Goal: Task Accomplishment & Management: Manage account settings

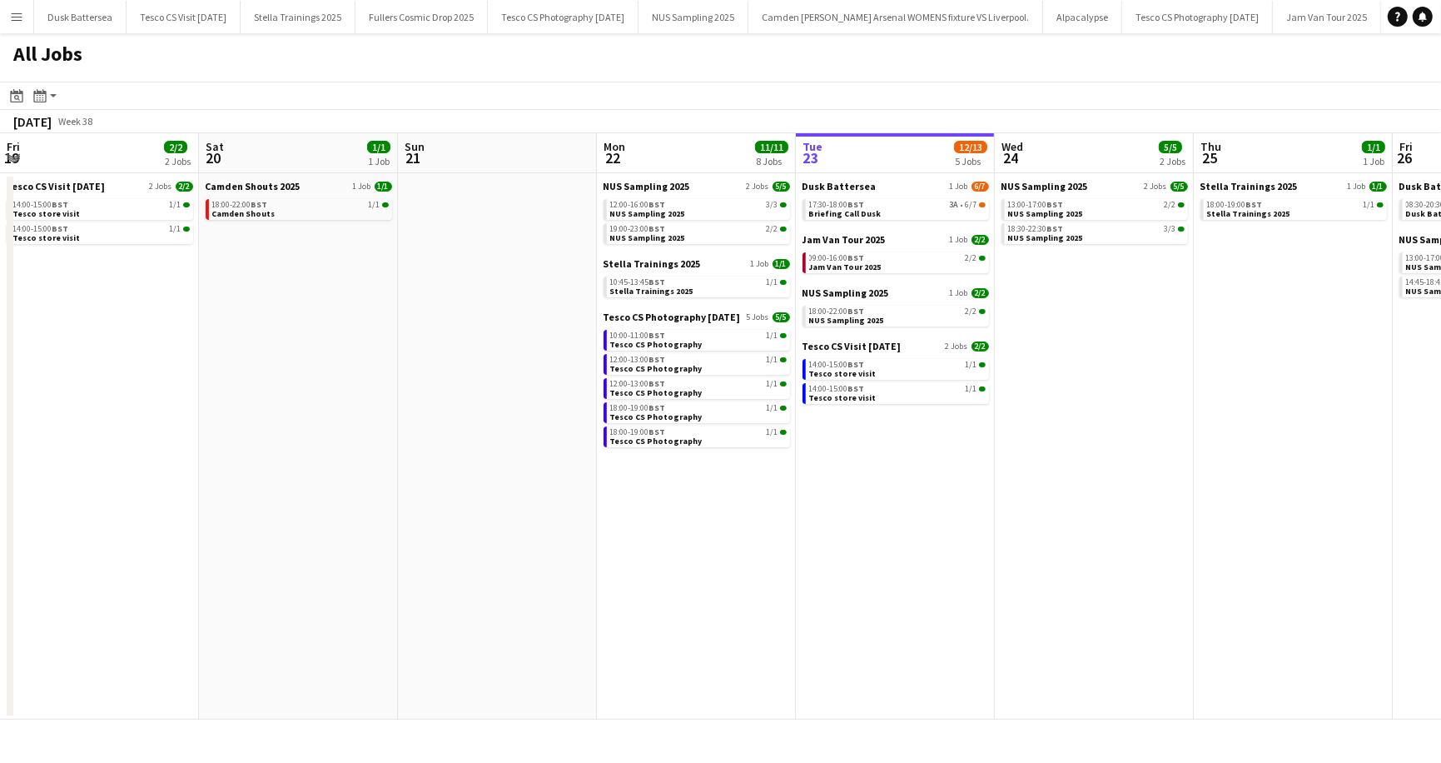
scroll to position [0, 398]
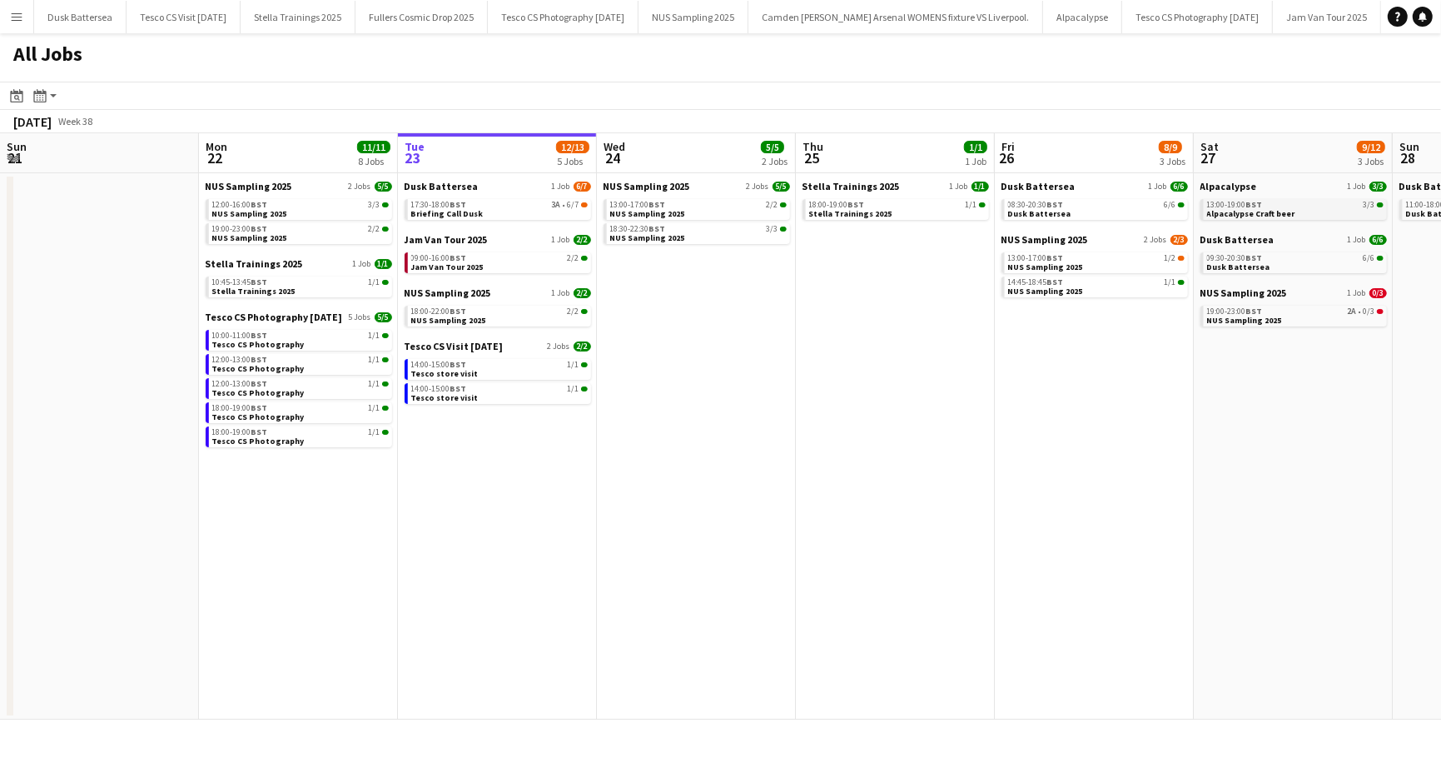
click at [1242, 202] on span "13:00-19:00 BST" at bounding box center [1235, 205] width 56 height 8
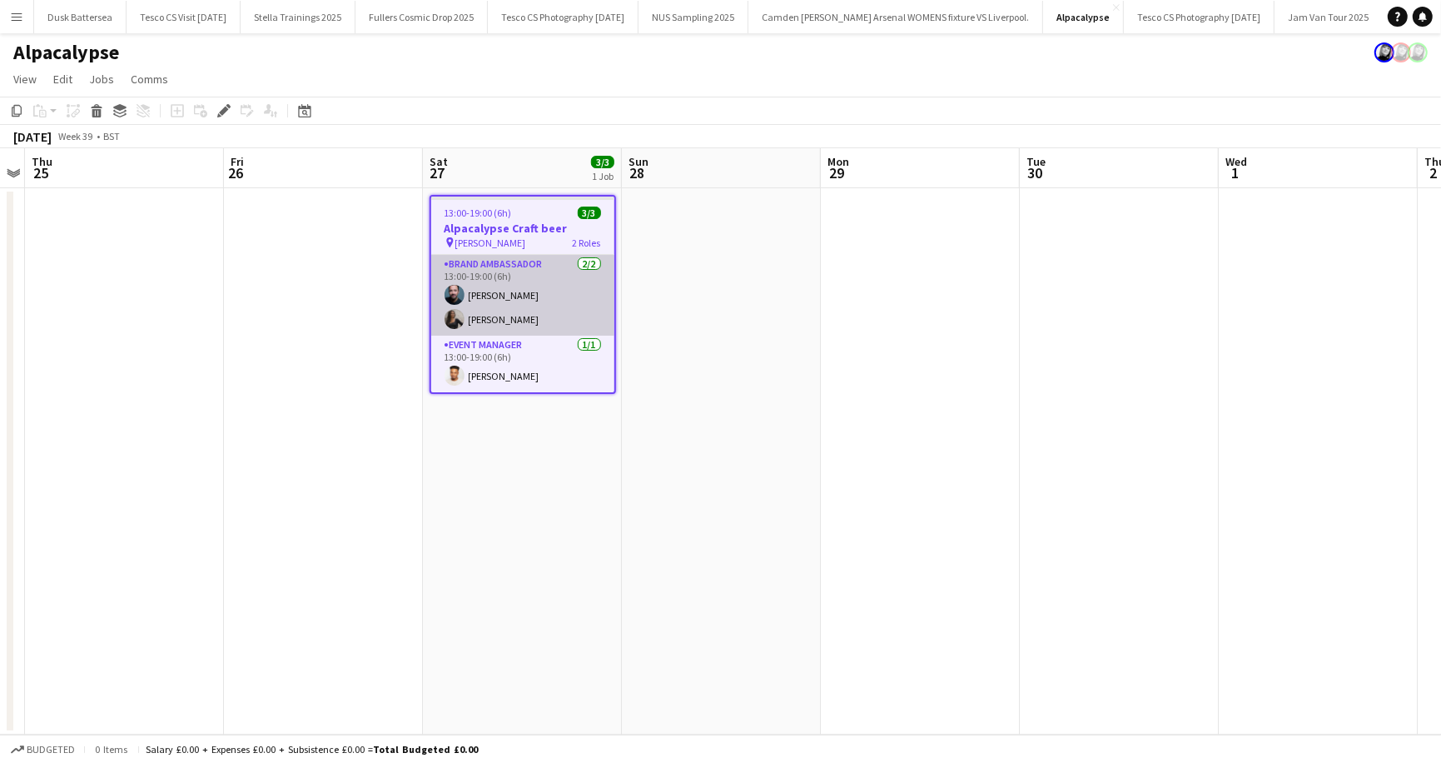
click at [483, 297] on app-card-role "Brand Ambassador 2/2 13:00-19:00 (6h) ben keenan Ali Bangay" at bounding box center [522, 295] width 183 height 81
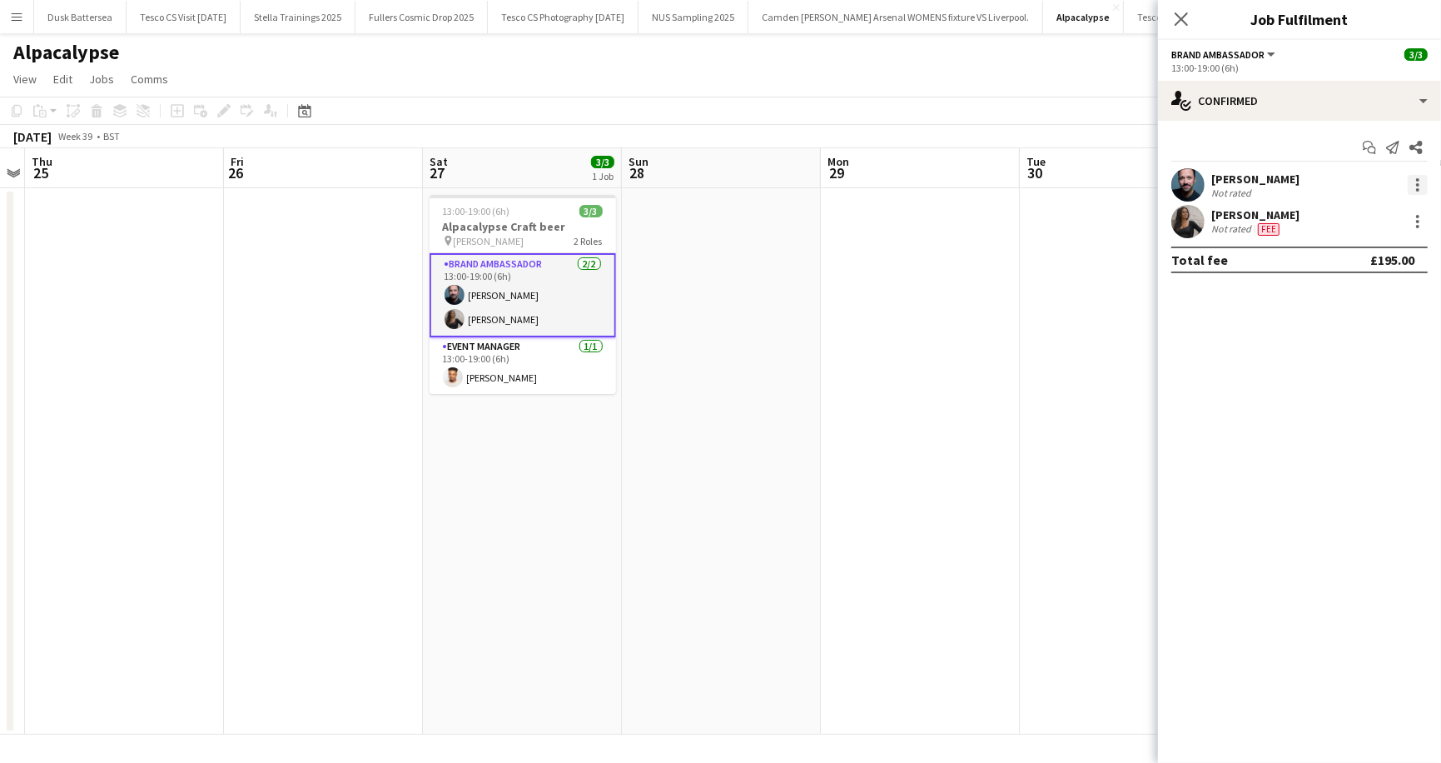
click at [1421, 178] on div at bounding box center [1418, 185] width 20 height 20
click at [1345, 371] on span "Remove" at bounding box center [1337, 375] width 50 height 14
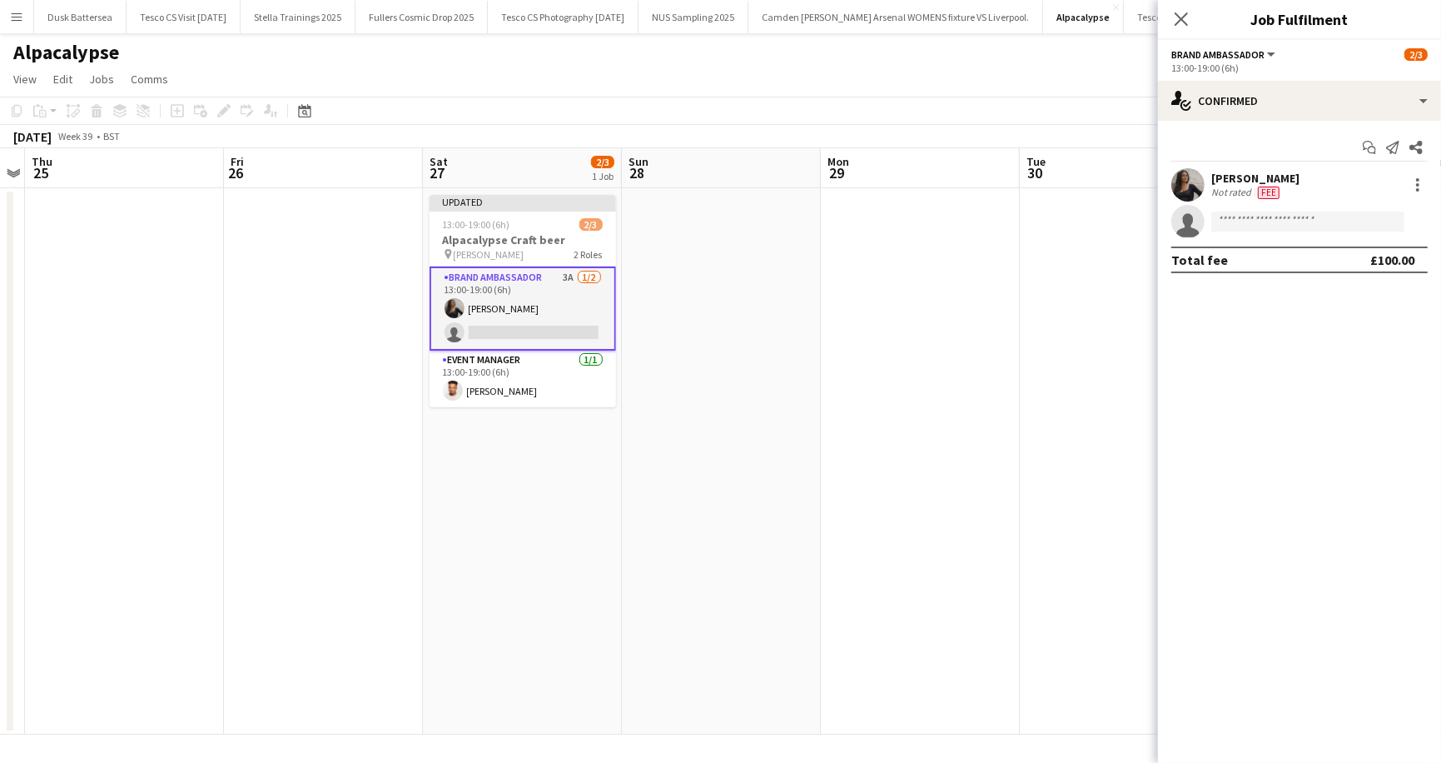
click at [543, 329] on app-card-role "Brand Ambassador 3A 1/2 13:00-19:00 (6h) Ali Bangay single-neutral-actions" at bounding box center [523, 308] width 187 height 84
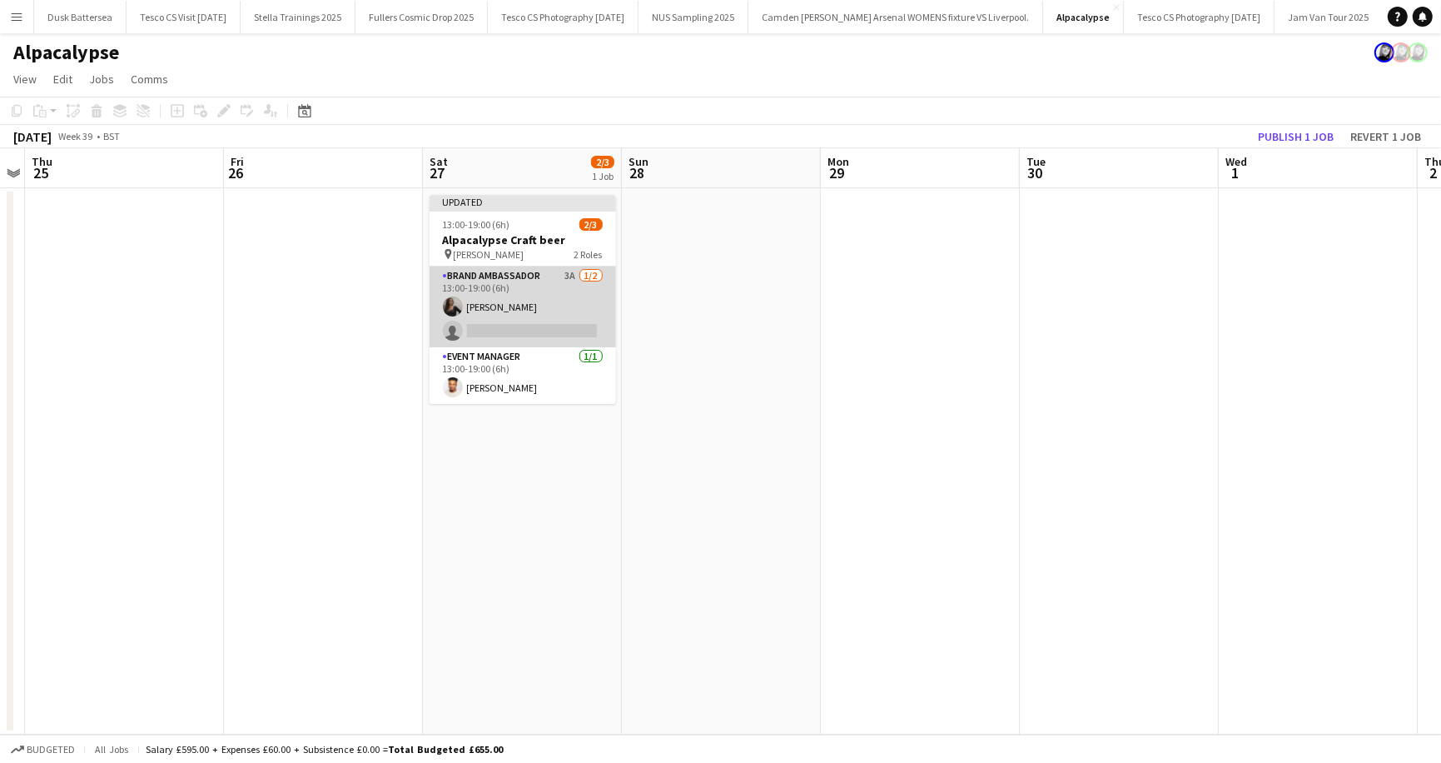
click at [542, 327] on app-card-role "Brand Ambassador 3A 1/2 13:00-19:00 (6h) Ali Bangay single-neutral-actions" at bounding box center [523, 306] width 187 height 81
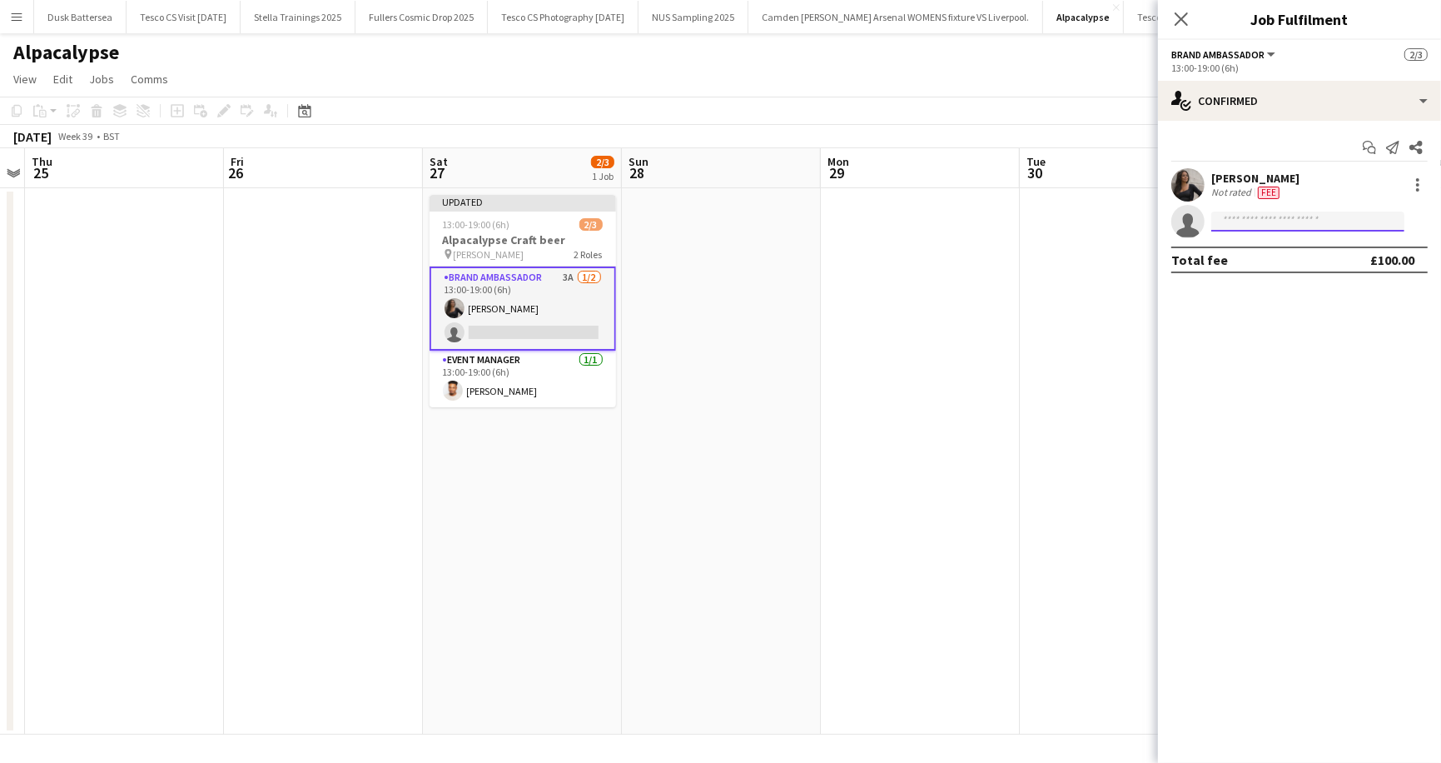
click at [1247, 221] on input at bounding box center [1308, 222] width 193 height 20
type input "*******"
click at [1274, 260] on span "delski11@yahoo.co.uk" at bounding box center [1308, 258] width 167 height 13
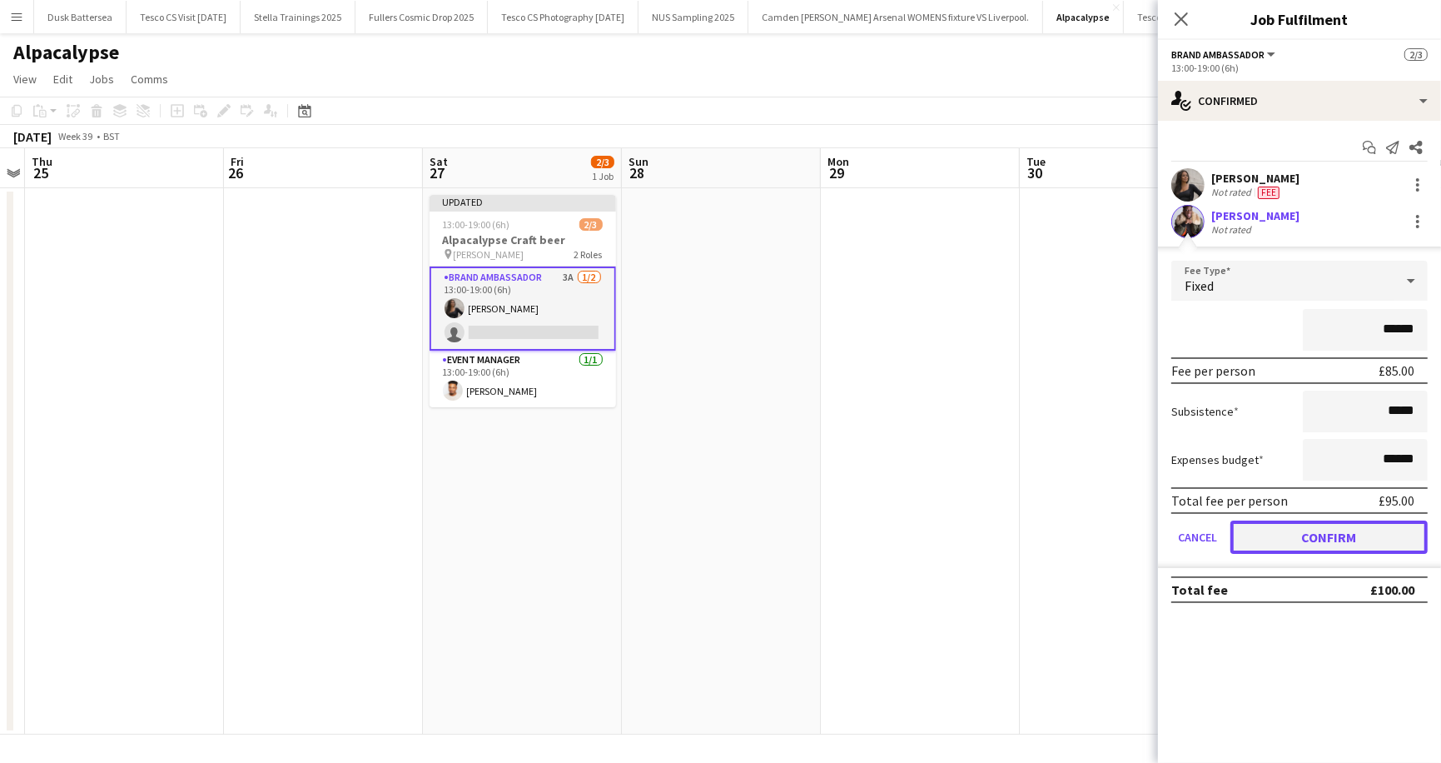
click at [1330, 532] on button "Confirm" at bounding box center [1329, 536] width 197 height 33
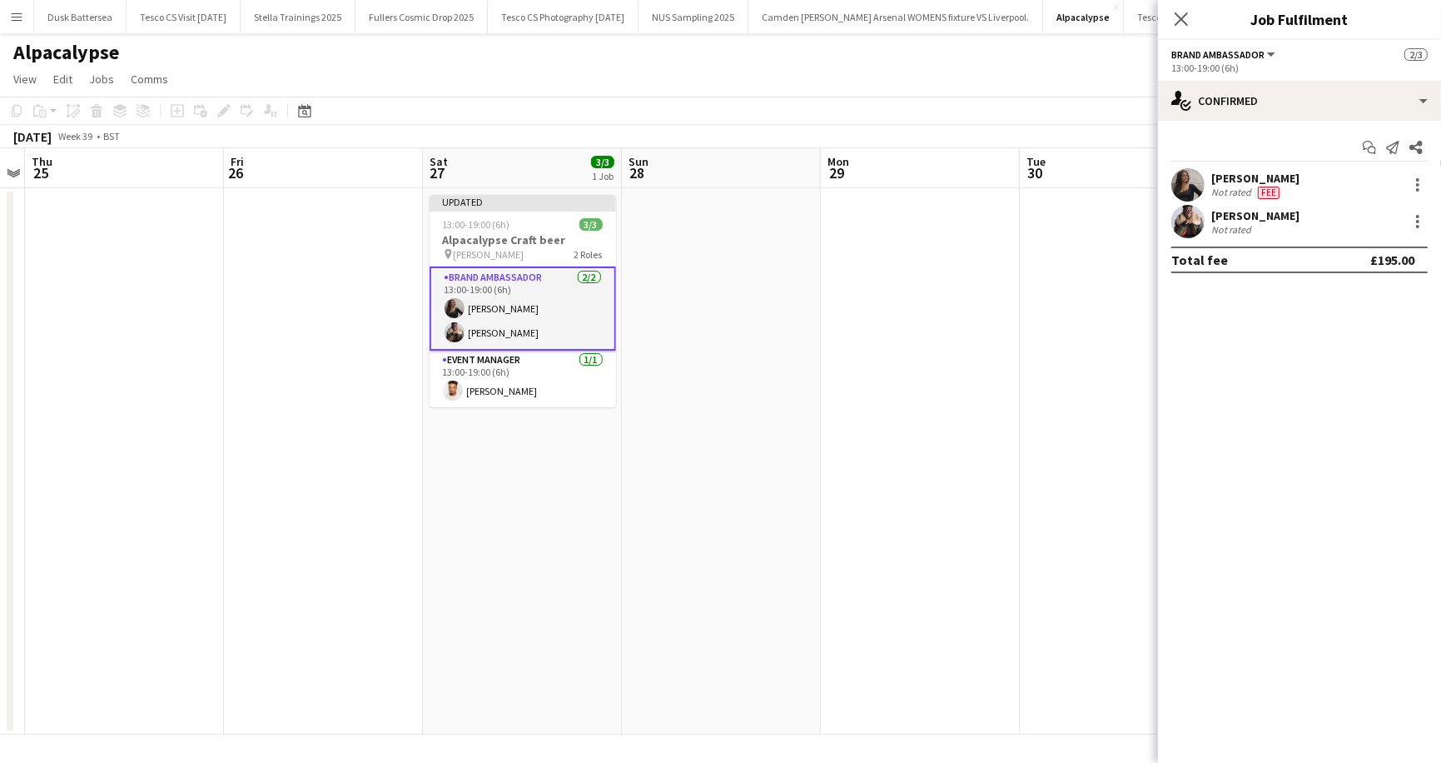
click at [839, 77] on app-page-menu "View Day view expanded Day view collapsed Month view Date picker Jump to today …" at bounding box center [720, 81] width 1441 height 32
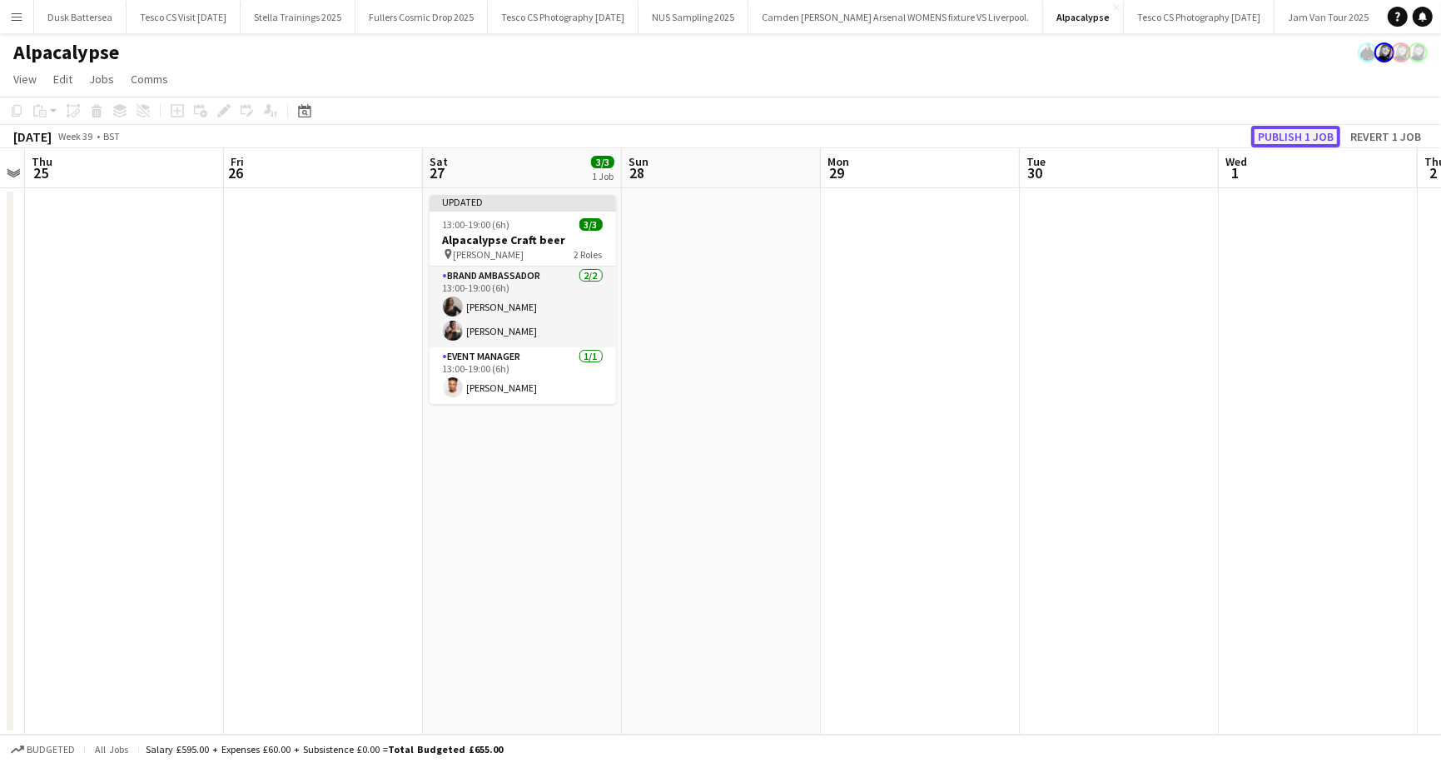
click at [1309, 133] on button "Publish 1 job" at bounding box center [1296, 137] width 89 height 22
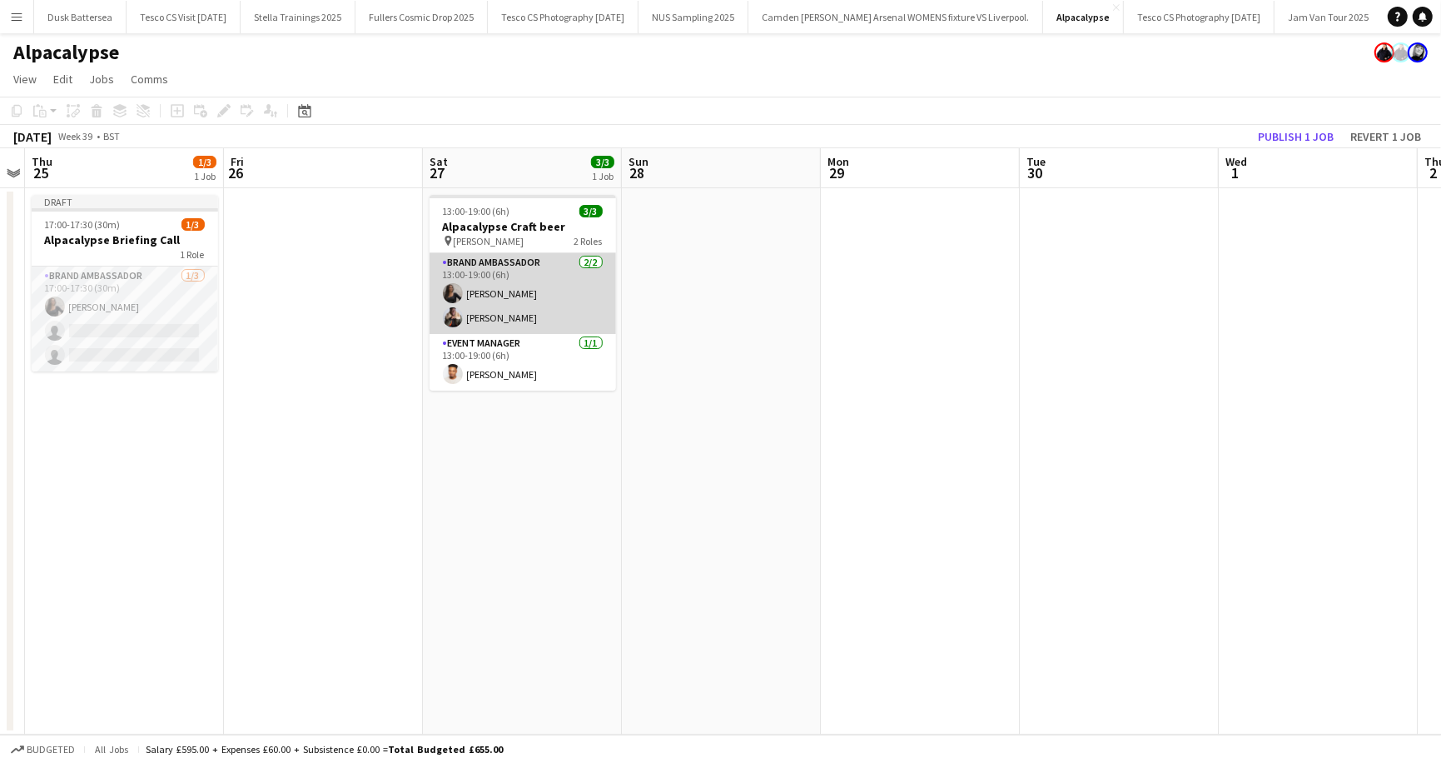
click at [486, 297] on app-card-role "Brand Ambassador 2/2 13:00-19:00 (6h) Ali Bangay Ayodele Adeniji" at bounding box center [523, 293] width 187 height 81
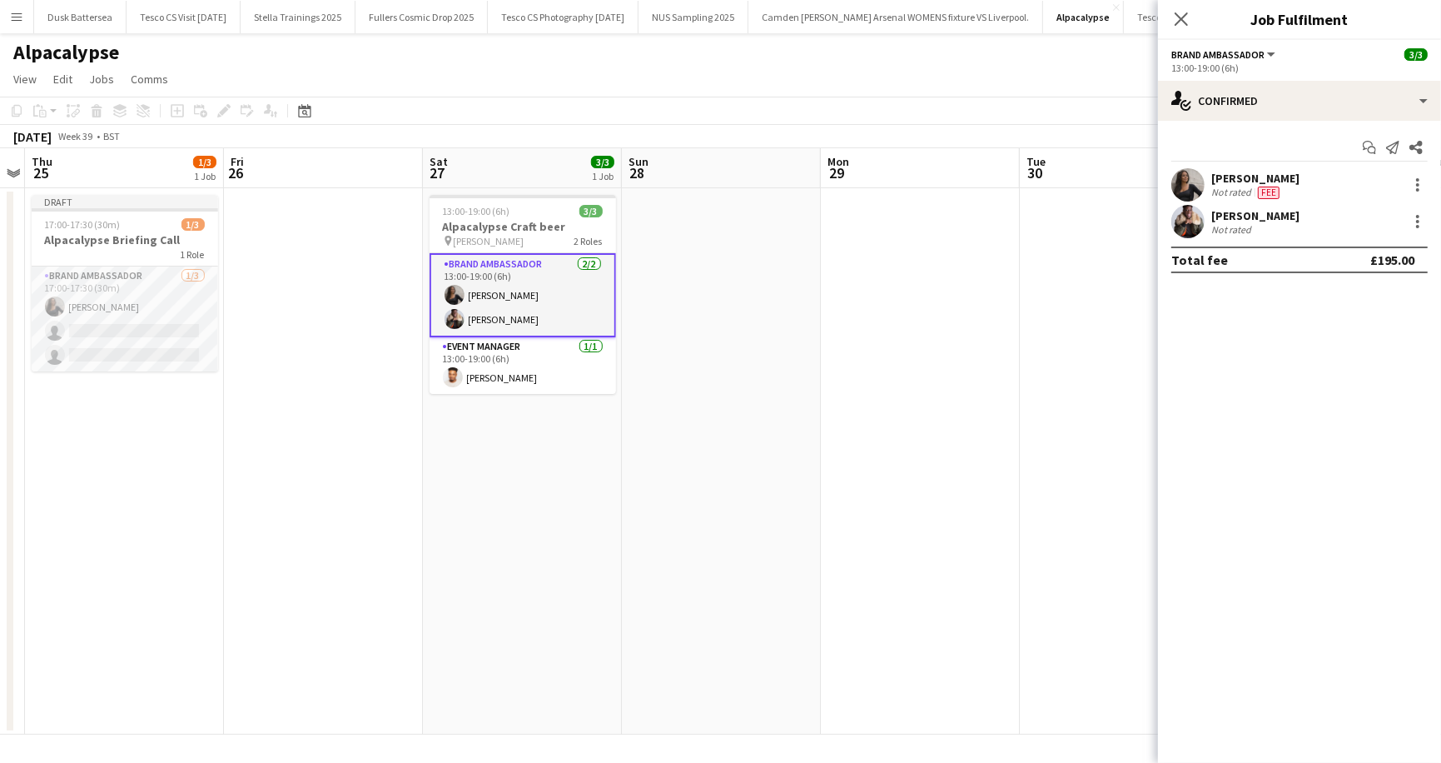
click at [1241, 179] on div "Ali Bangay" at bounding box center [1256, 178] width 88 height 15
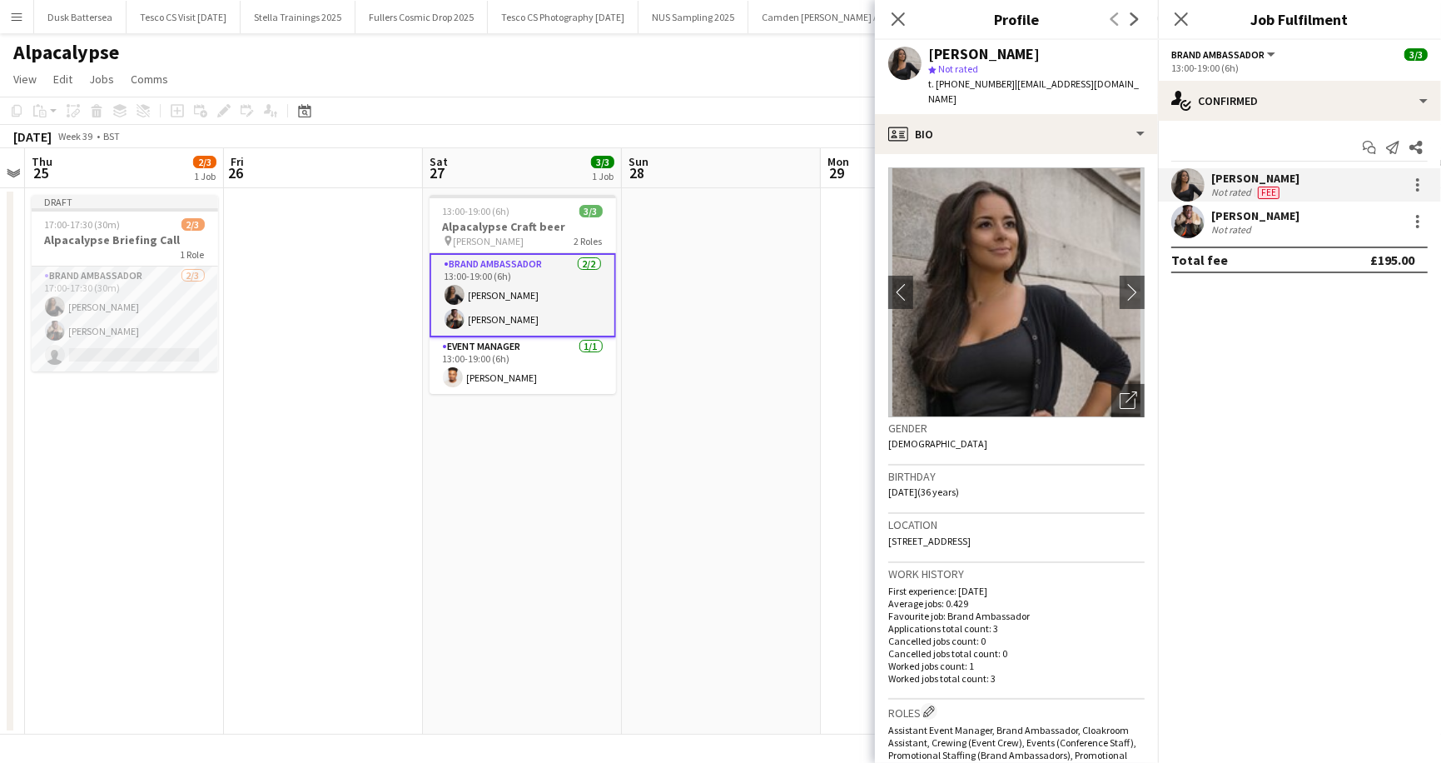
drag, startPoint x: 1005, startPoint y: 82, endPoint x: 1113, endPoint y: 82, distance: 108.3
click at [1113, 82] on div "Ali Bangay star Not rated t. +447817876763 | alibangay@hotmail.com" at bounding box center [1016, 77] width 283 height 74
copy span "alibangay@hotmail.com"
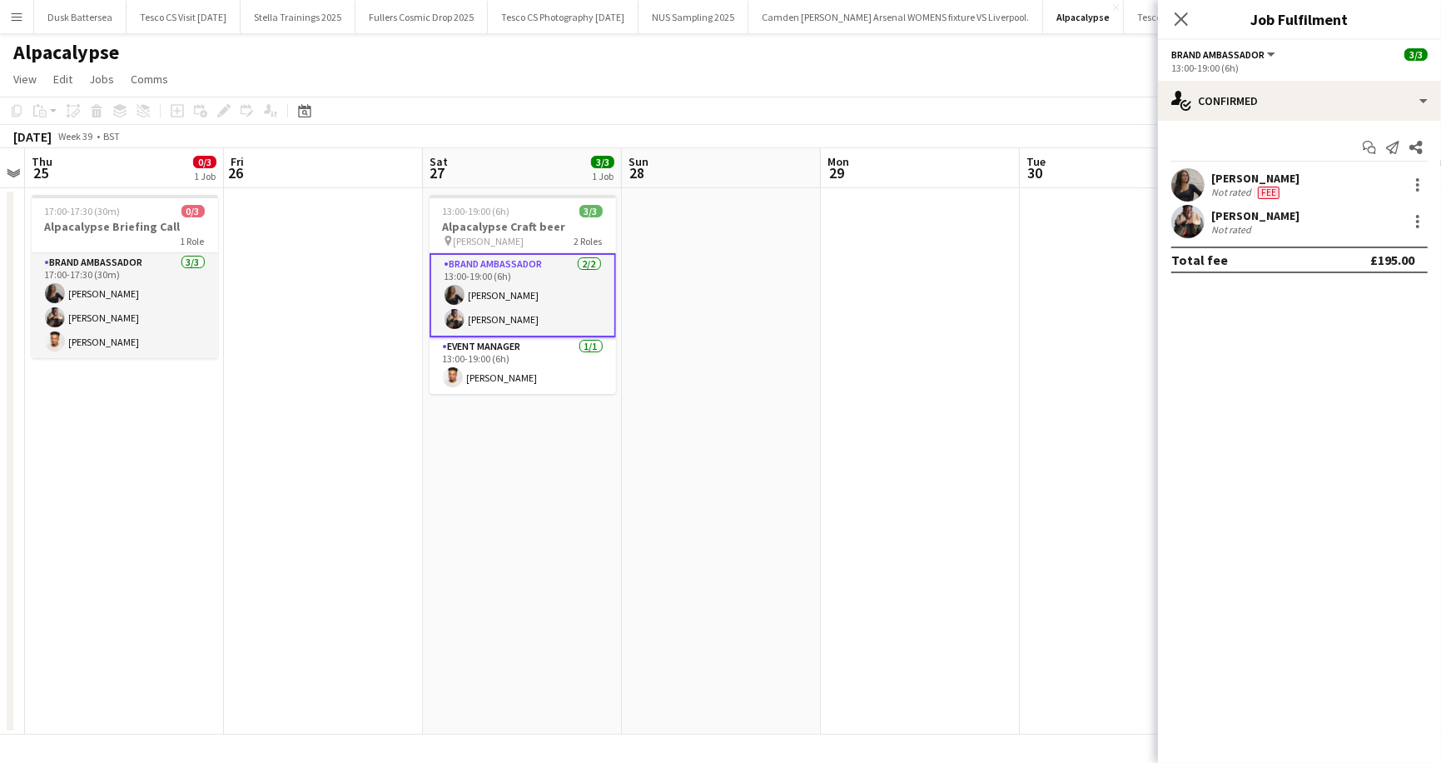
click at [18, 8] on button "Menu" at bounding box center [16, 16] width 33 height 33
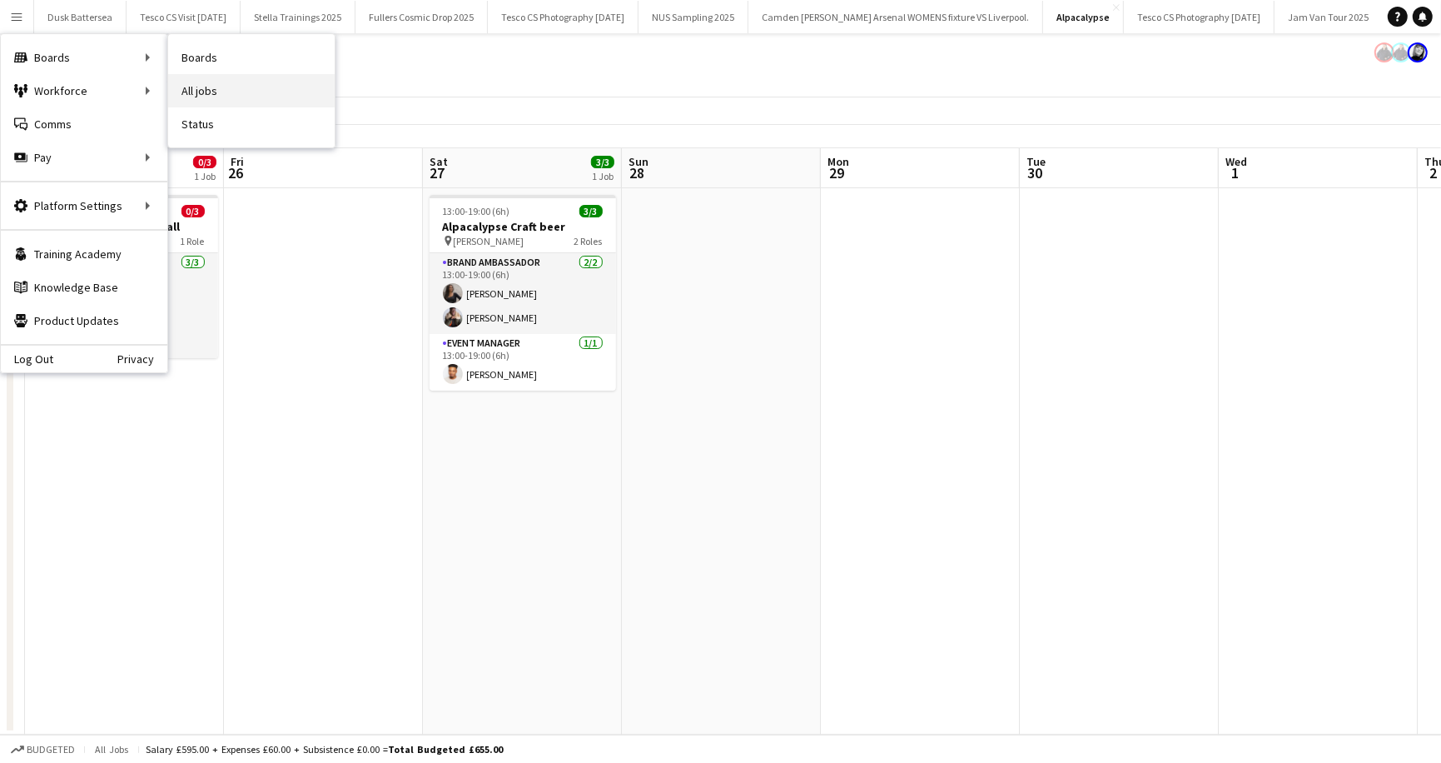
click at [256, 82] on link "All jobs" at bounding box center [251, 90] width 167 height 33
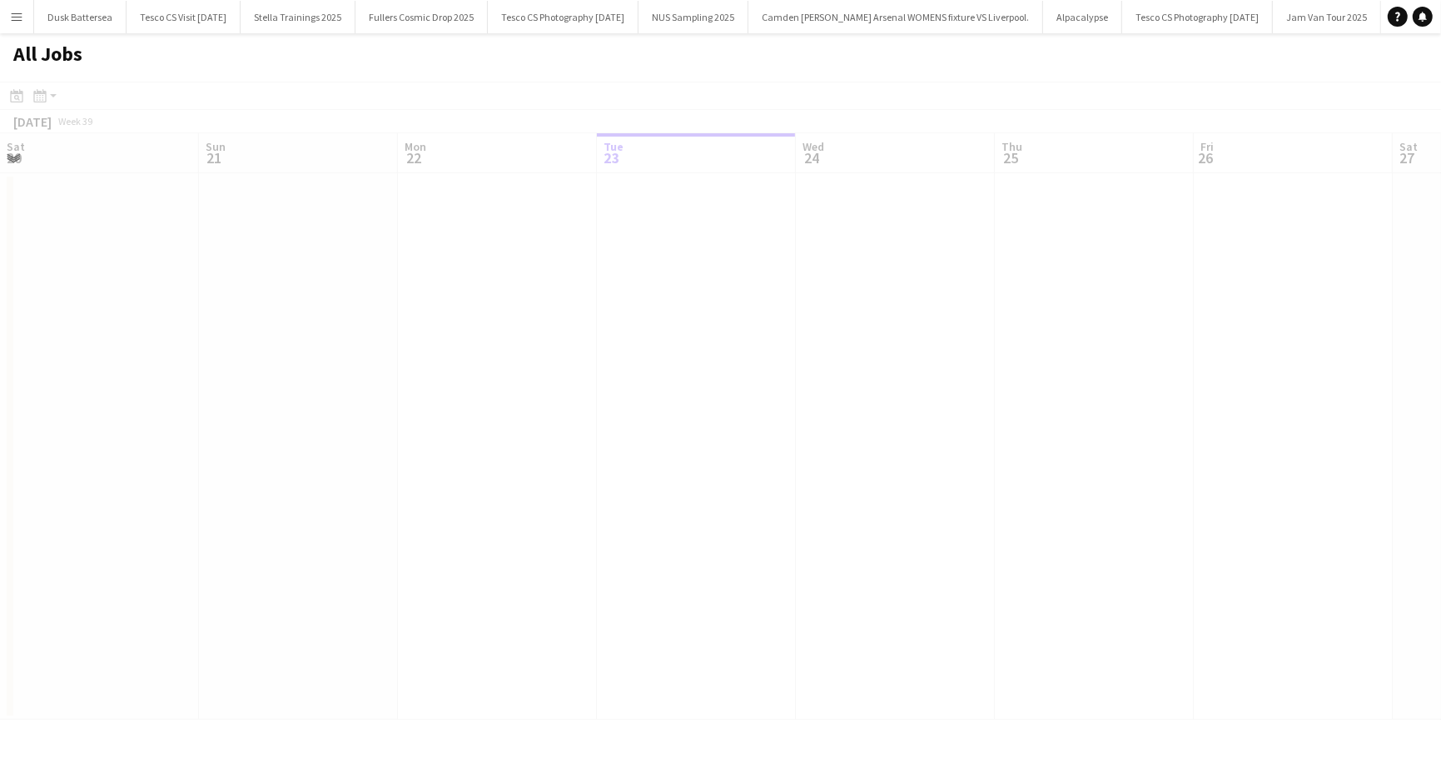
scroll to position [0, 398]
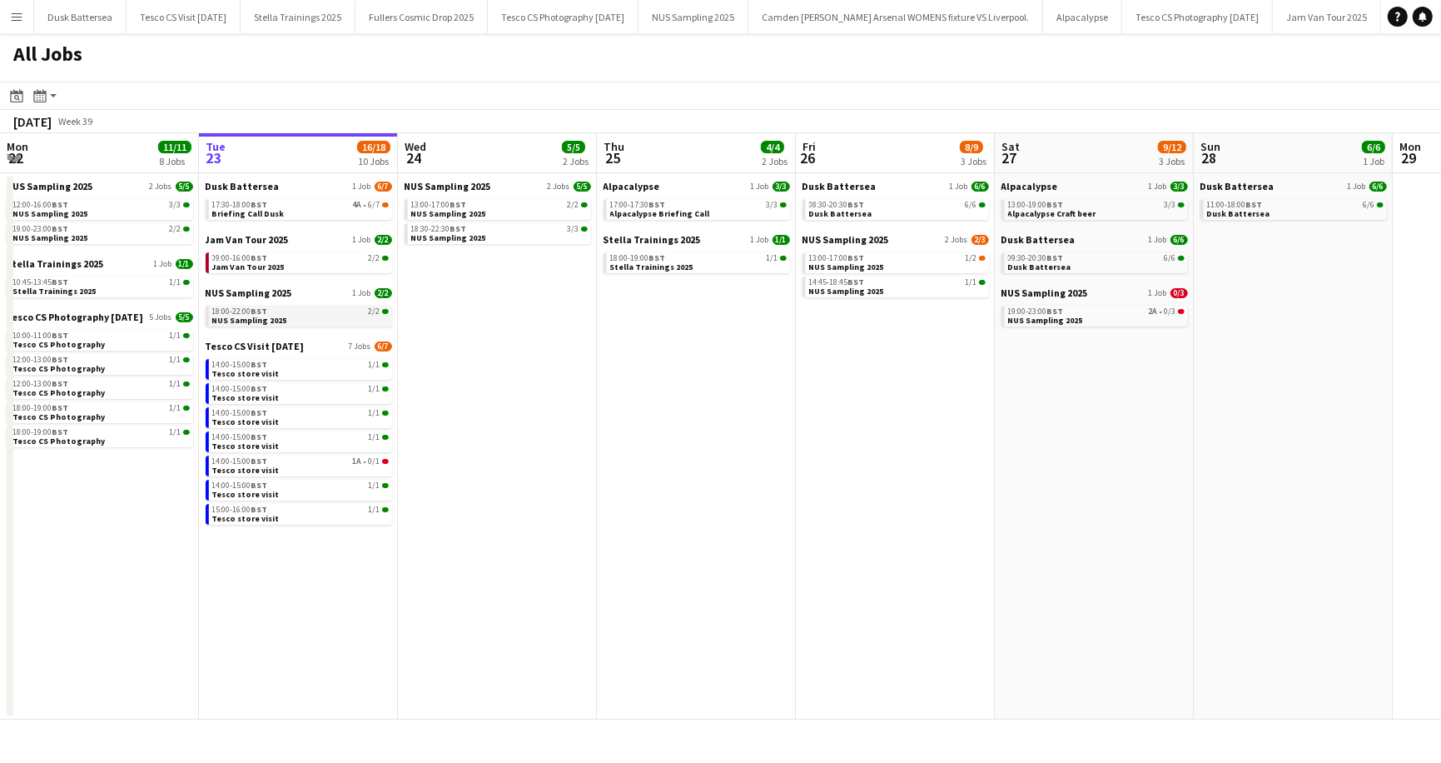
click at [235, 315] on span "NUS Sampling 2025" at bounding box center [249, 320] width 75 height 11
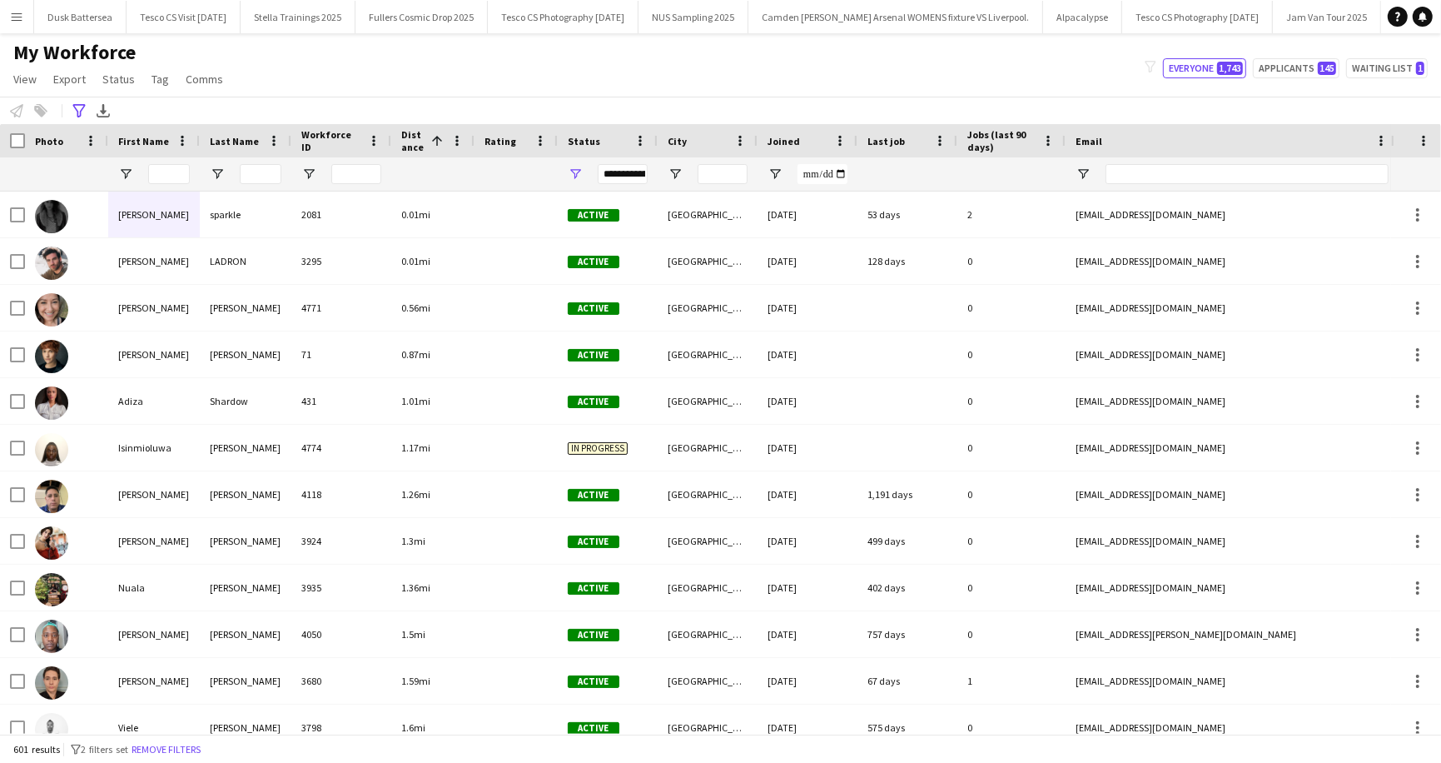
scroll to position [376, 0]
